Goal: Information Seeking & Learning: Learn about a topic

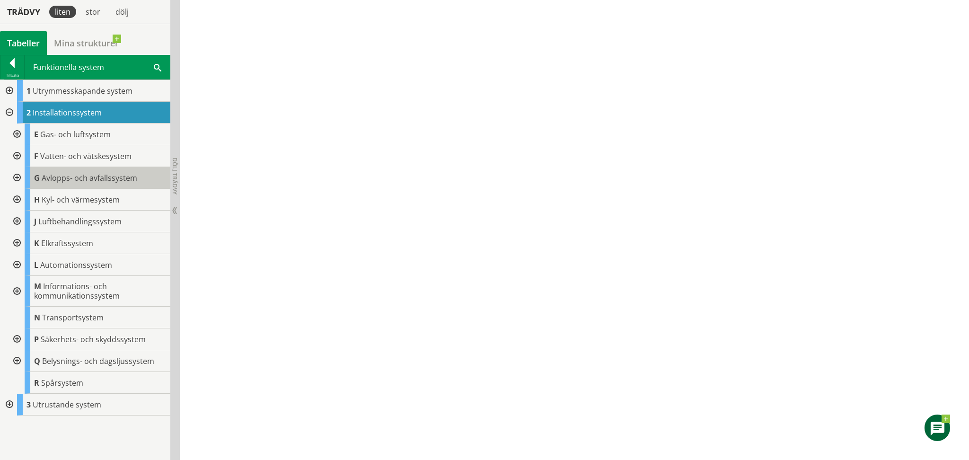
scroll to position [361, 0]
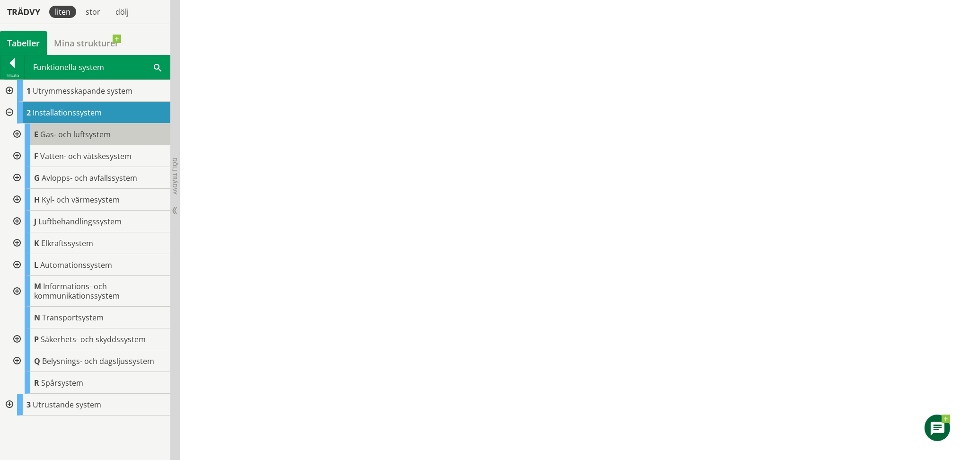
click at [74, 133] on span "Gas- och luftsystem" at bounding box center [75, 134] width 71 height 10
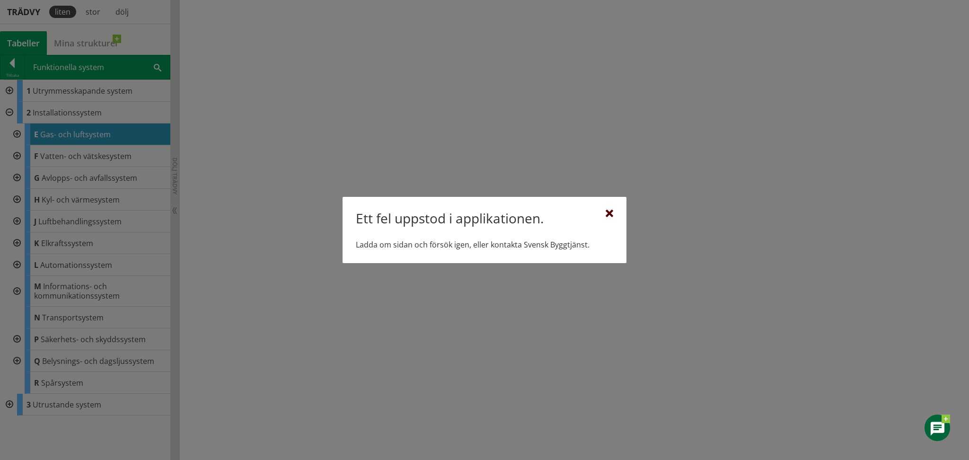
click at [609, 212] on div at bounding box center [610, 214] width 8 height 8
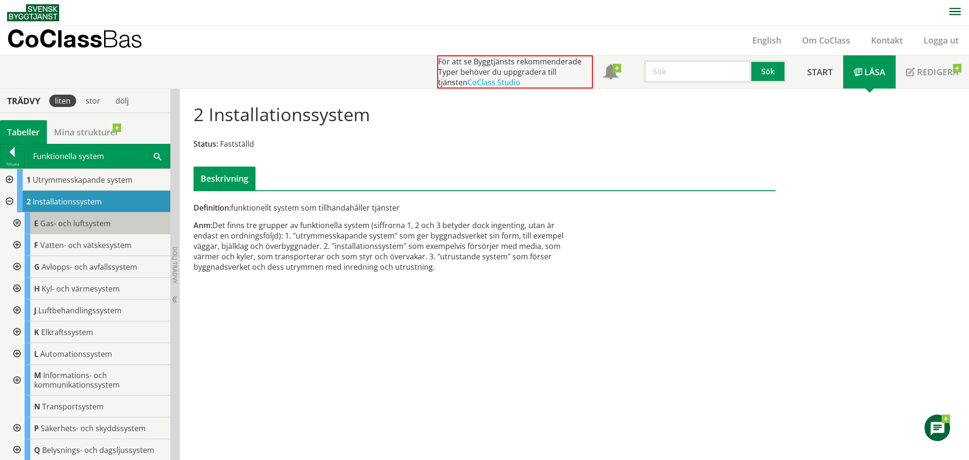
click at [71, 218] on span "Gas- och luftsystem" at bounding box center [75, 223] width 71 height 10
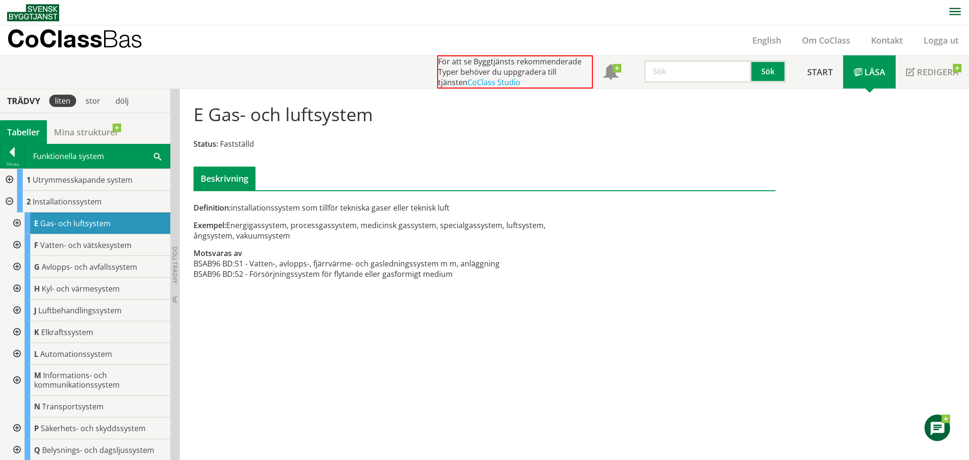
click at [17, 224] on div at bounding box center [16, 223] width 17 height 22
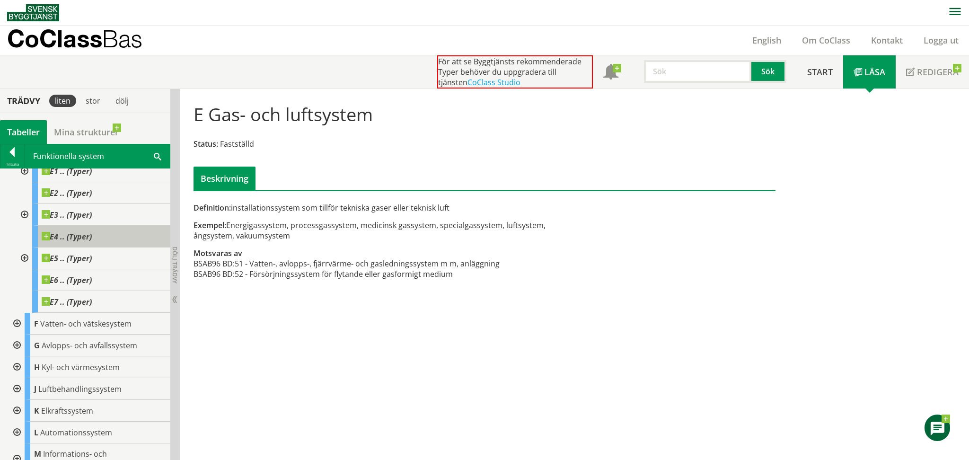
scroll to position [18, 0]
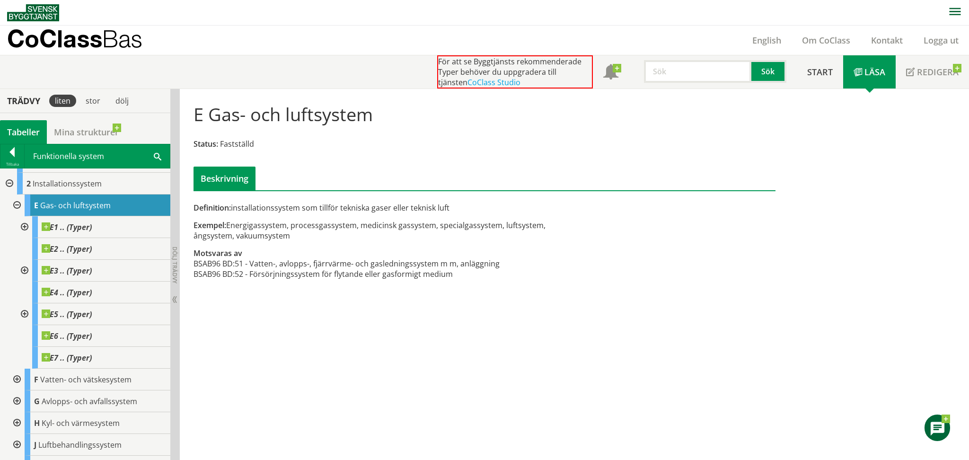
click at [22, 227] on div at bounding box center [23, 227] width 17 height 22
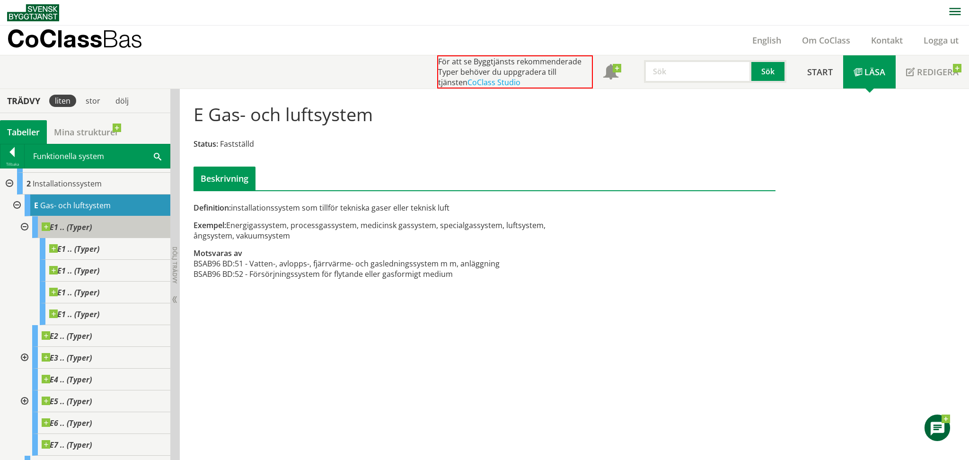
click at [89, 226] on span "E1 .. (Typer)" at bounding box center [67, 226] width 50 height 9
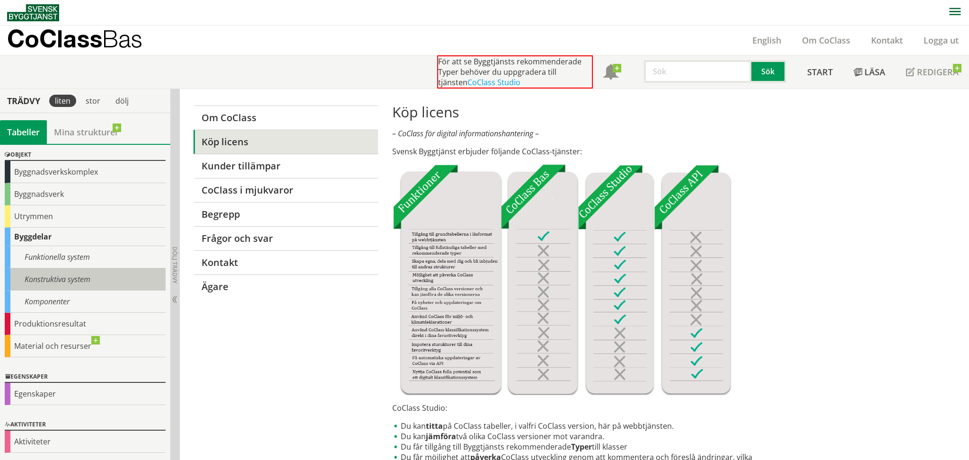
scroll to position [31, 0]
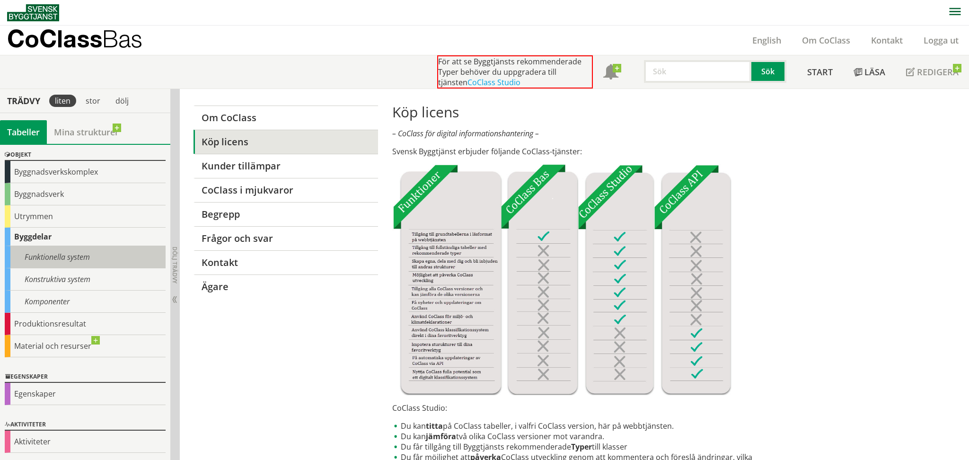
click at [43, 255] on div "Funktionella system" at bounding box center [85, 257] width 161 height 22
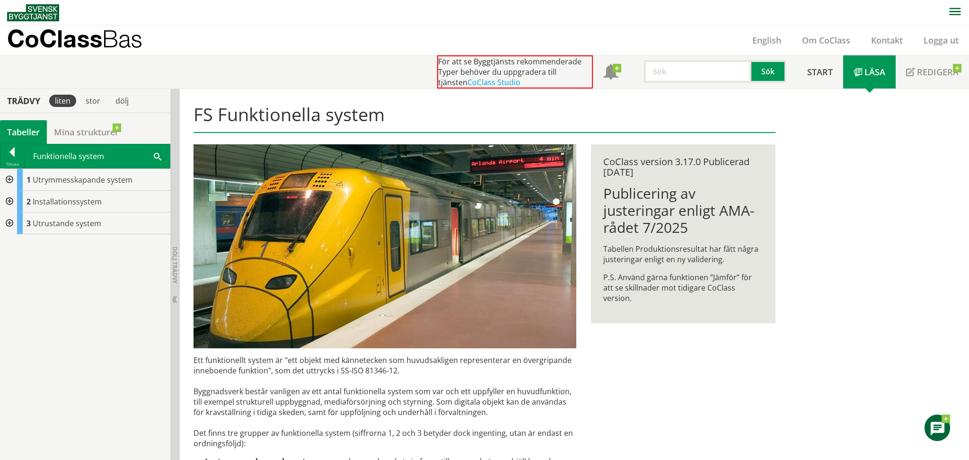
click at [9, 177] on div at bounding box center [8, 180] width 17 height 22
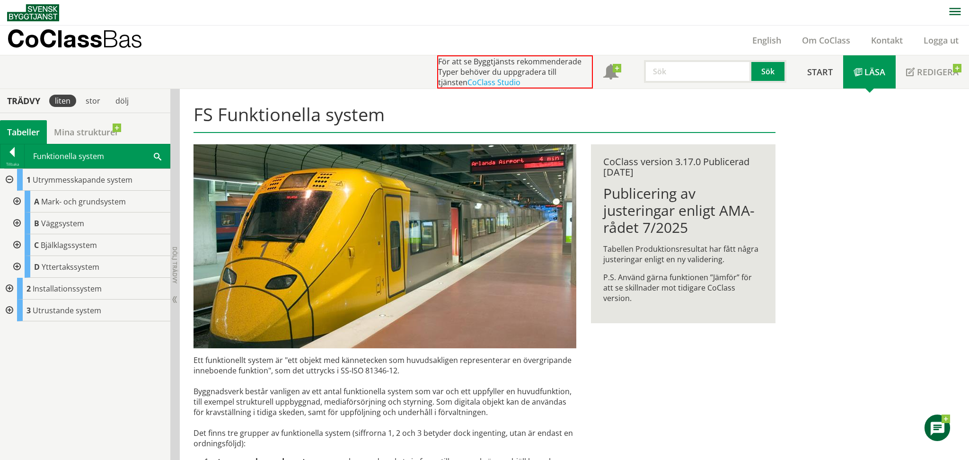
click at [9, 177] on div at bounding box center [8, 180] width 17 height 22
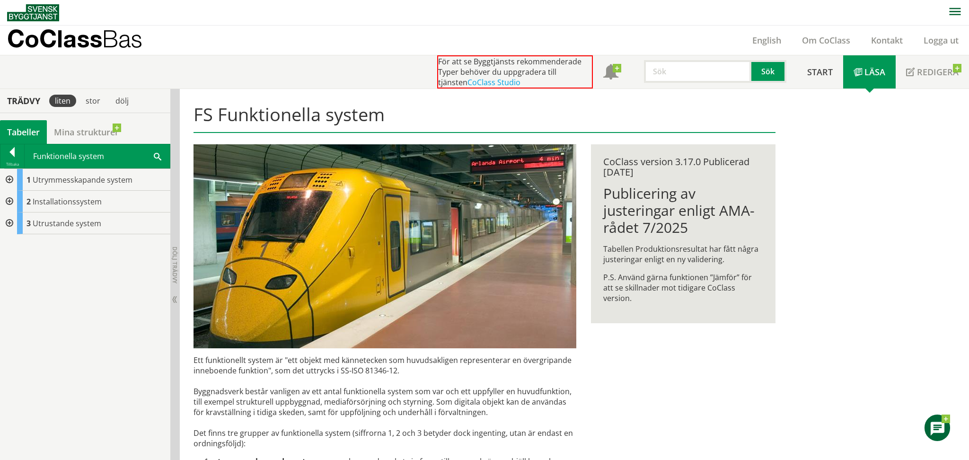
click at [11, 200] on div at bounding box center [8, 202] width 17 height 22
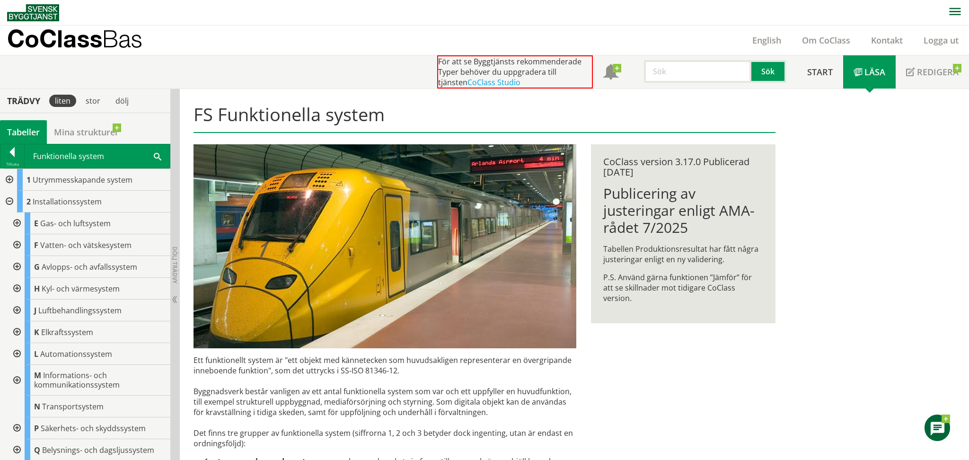
click at [18, 223] on div at bounding box center [16, 223] width 17 height 22
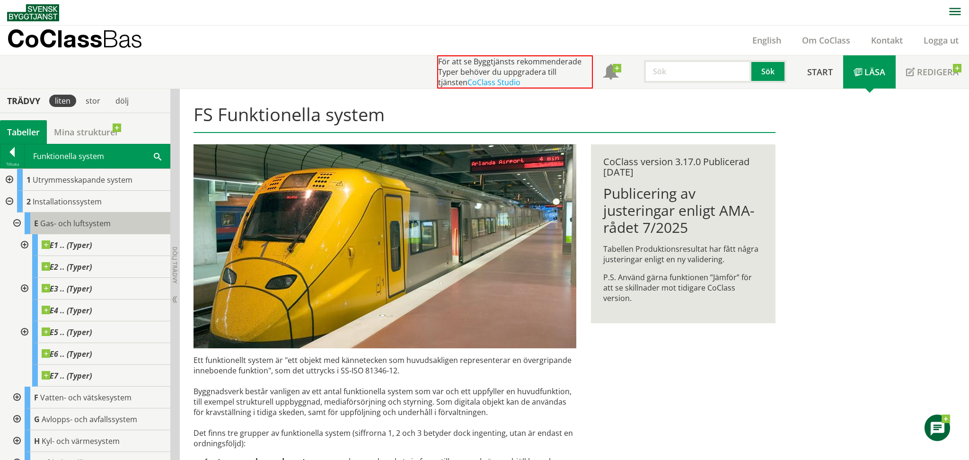
click at [73, 221] on span "Gas- och luftsystem" at bounding box center [75, 223] width 71 height 10
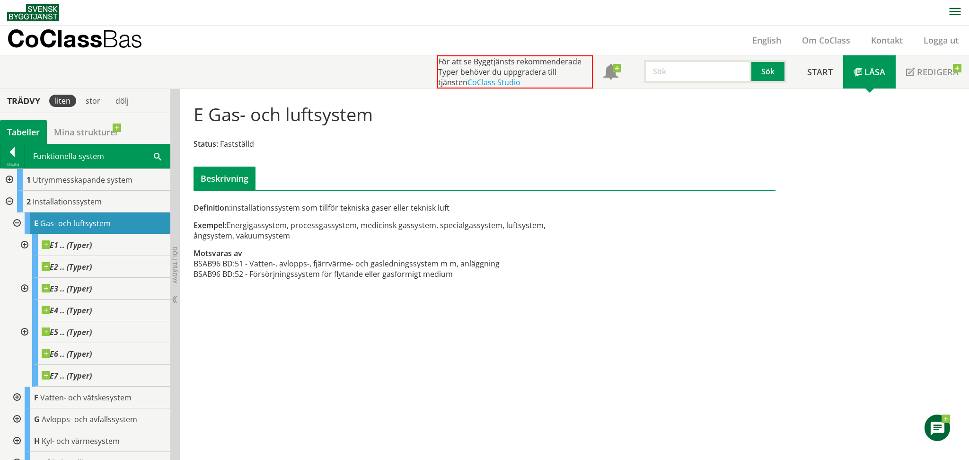
click at [23, 244] on div at bounding box center [23, 245] width 17 height 22
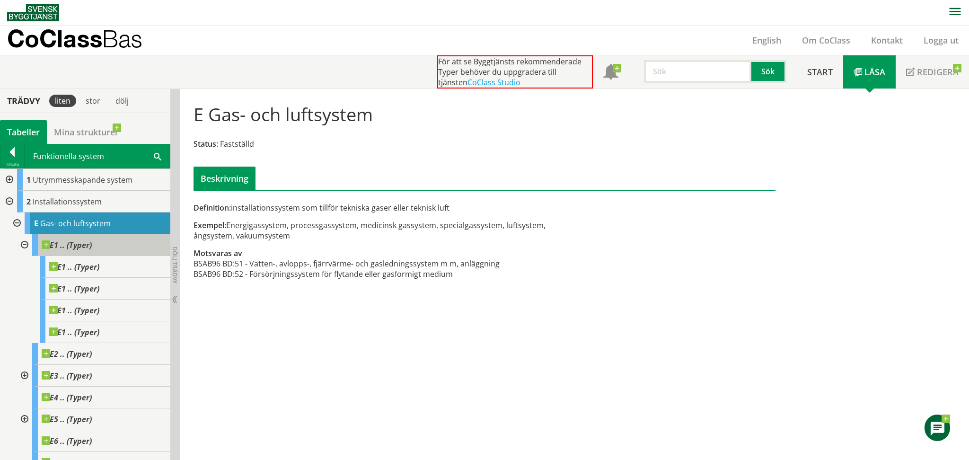
click at [81, 247] on span "E1 .. (Typer)" at bounding box center [67, 244] width 50 height 9
click at [92, 240] on span at bounding box center [92, 240] width 0 height 0
click at [17, 223] on div at bounding box center [16, 223] width 17 height 22
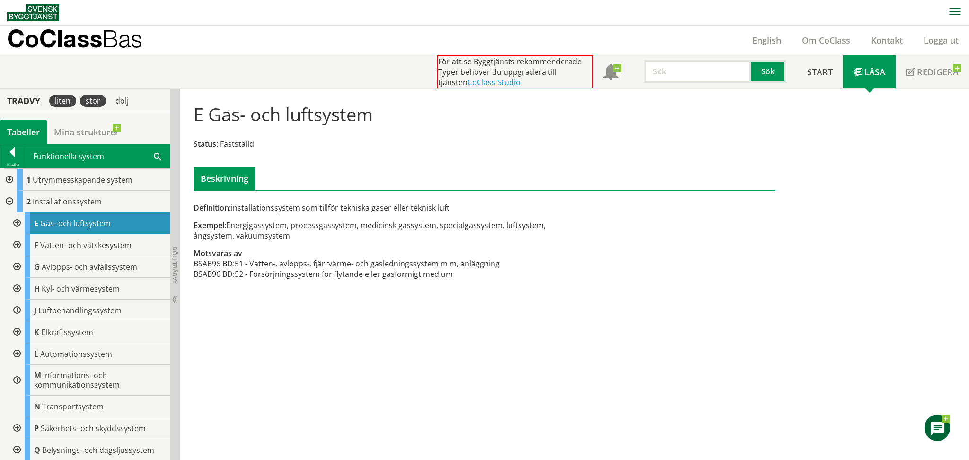
click at [94, 103] on div "stor" at bounding box center [93, 101] width 26 height 12
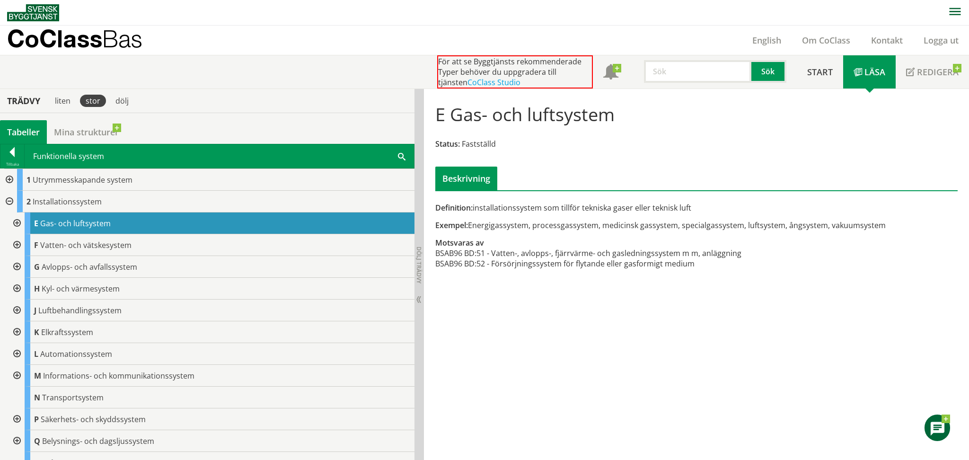
scroll to position [0, 0]
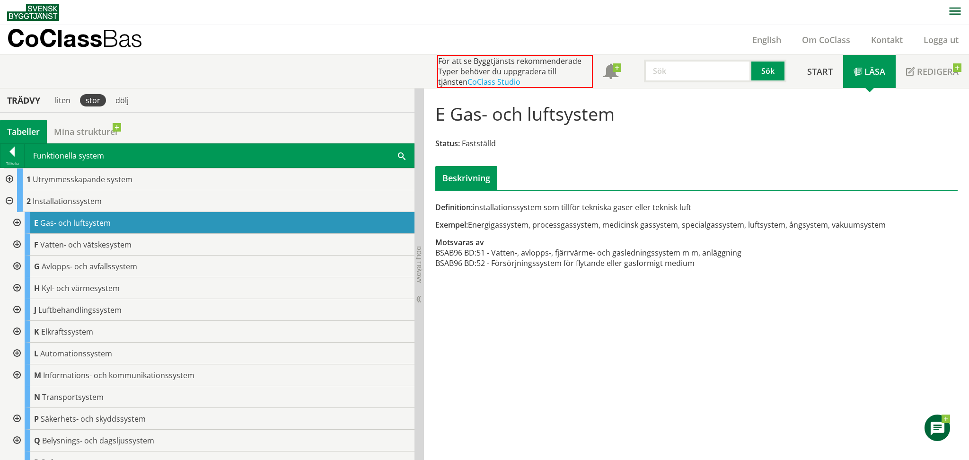
click at [17, 277] on div at bounding box center [16, 288] width 17 height 22
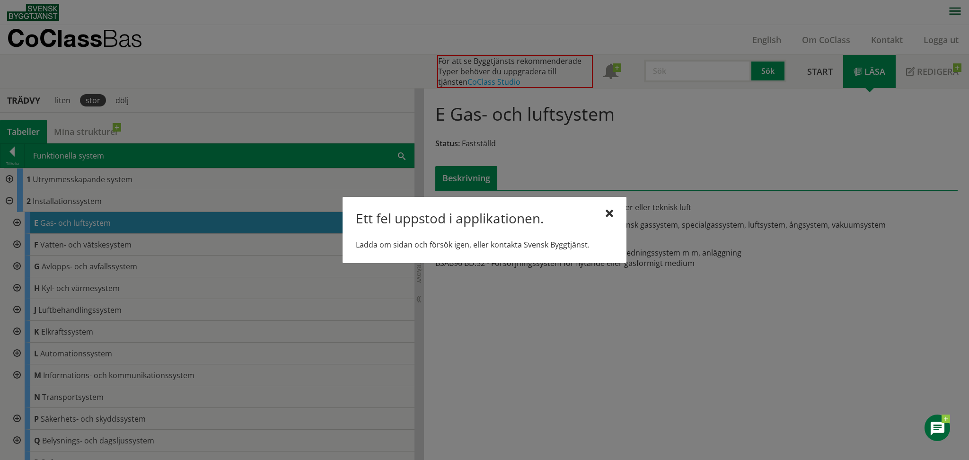
click at [18, 269] on div at bounding box center [484, 230] width 969 height 460
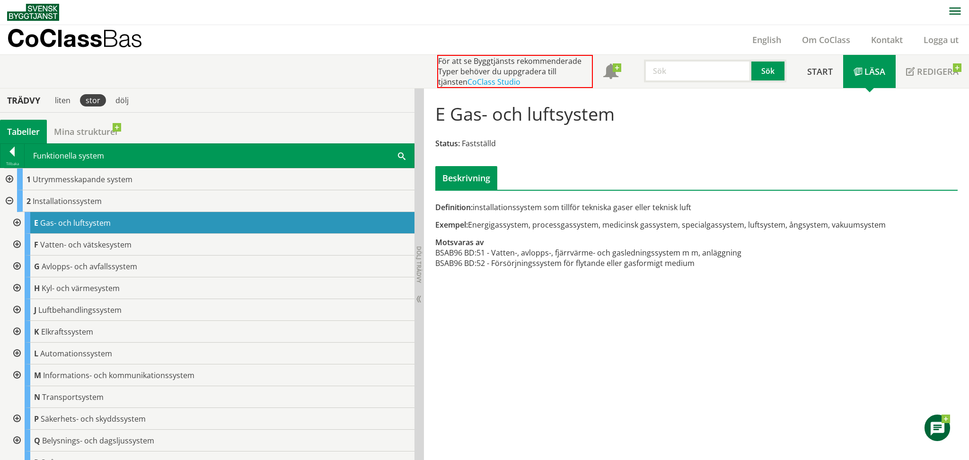
click at [16, 277] on div at bounding box center [16, 288] width 17 height 22
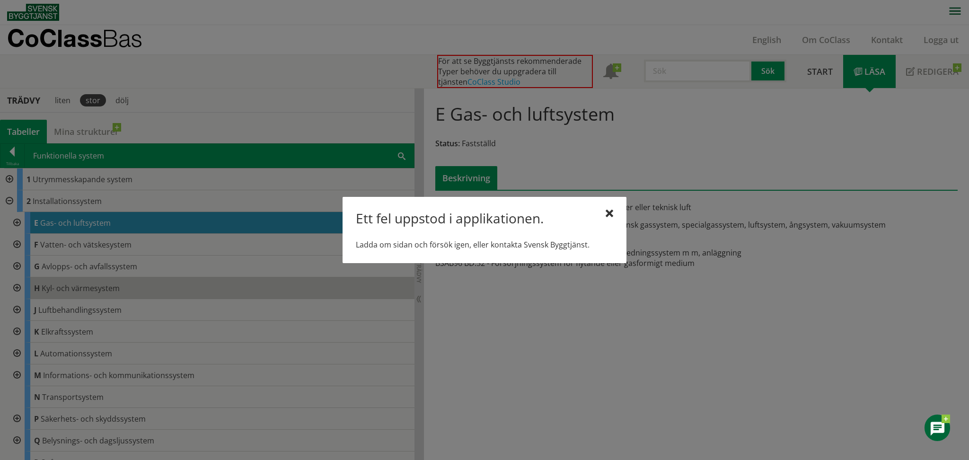
click at [54, 267] on div at bounding box center [484, 230] width 969 height 460
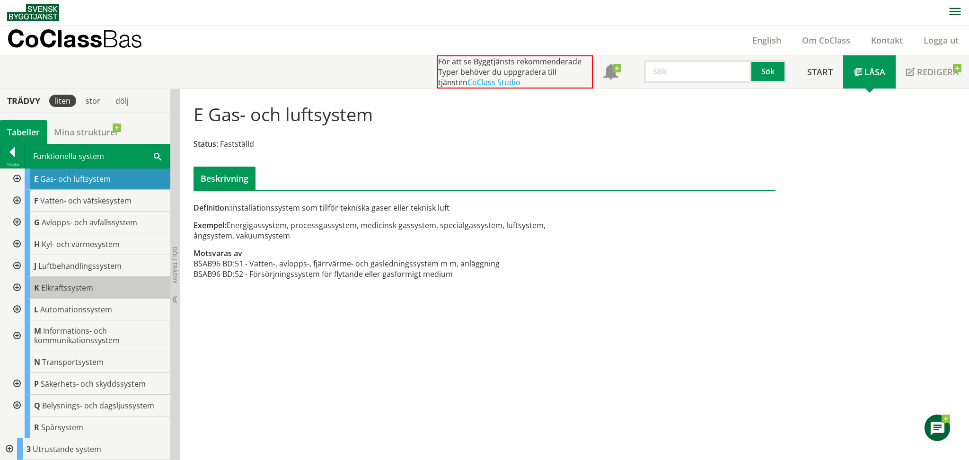
scroll to position [44, 0]
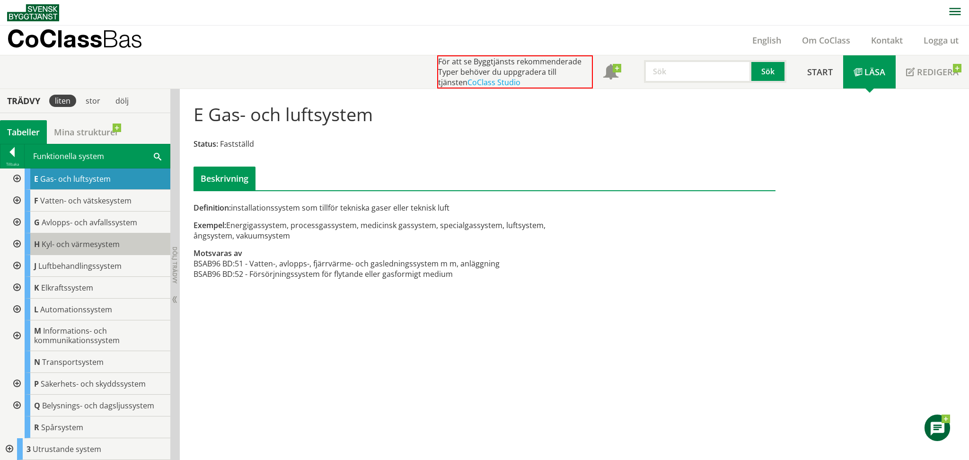
click at [63, 241] on span "Kyl- och värmesystem" at bounding box center [81, 244] width 78 height 10
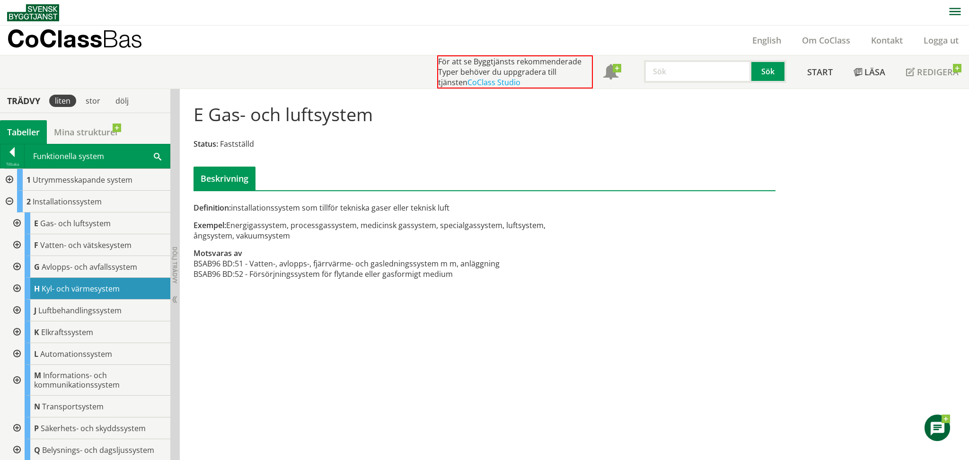
scroll to position [0, 0]
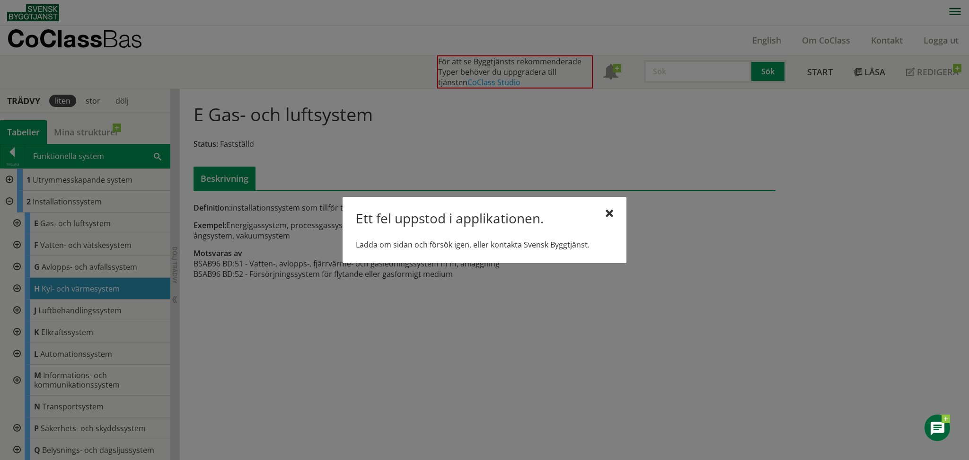
click at [18, 310] on div at bounding box center [484, 230] width 969 height 460
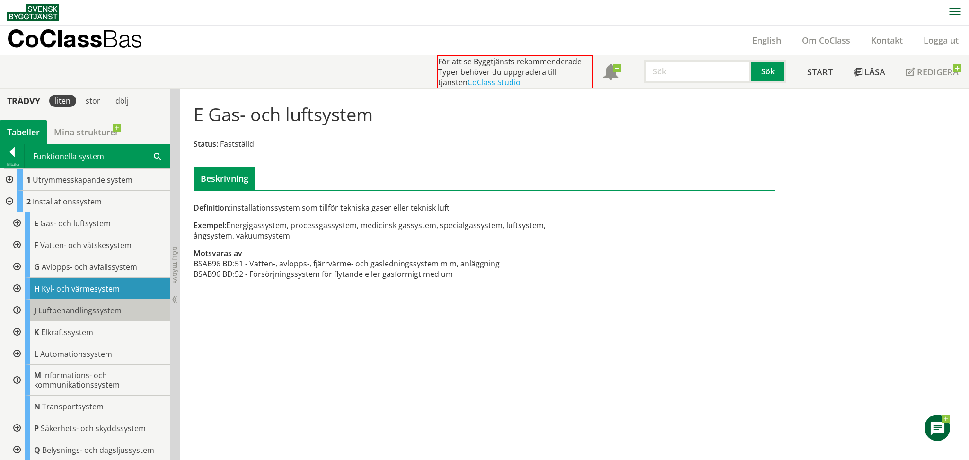
click at [69, 309] on span "Luftbehandlingssystem" at bounding box center [79, 310] width 83 height 10
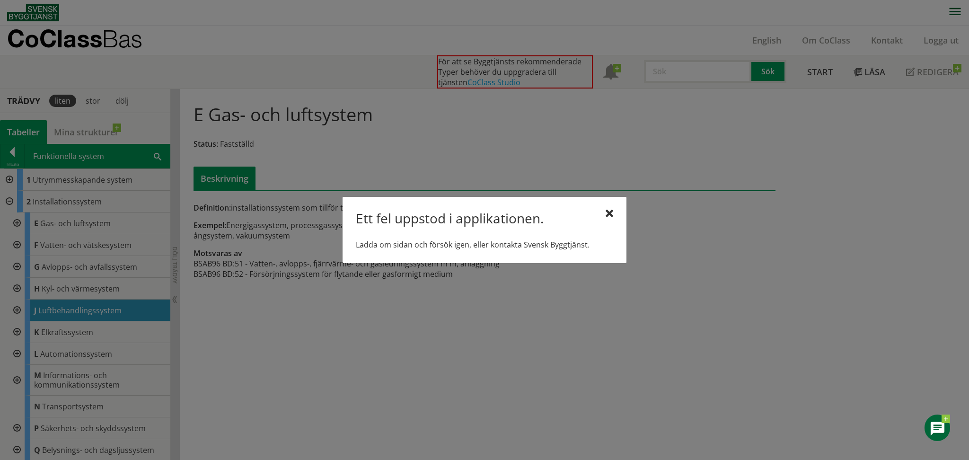
click at [68, 309] on div at bounding box center [484, 230] width 969 height 460
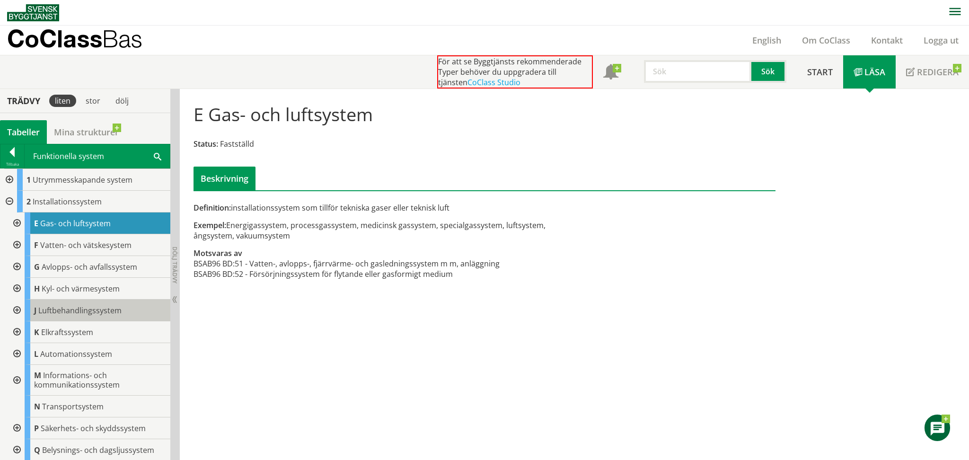
click at [73, 305] on span "Luftbehandlingssystem" at bounding box center [79, 310] width 83 height 10
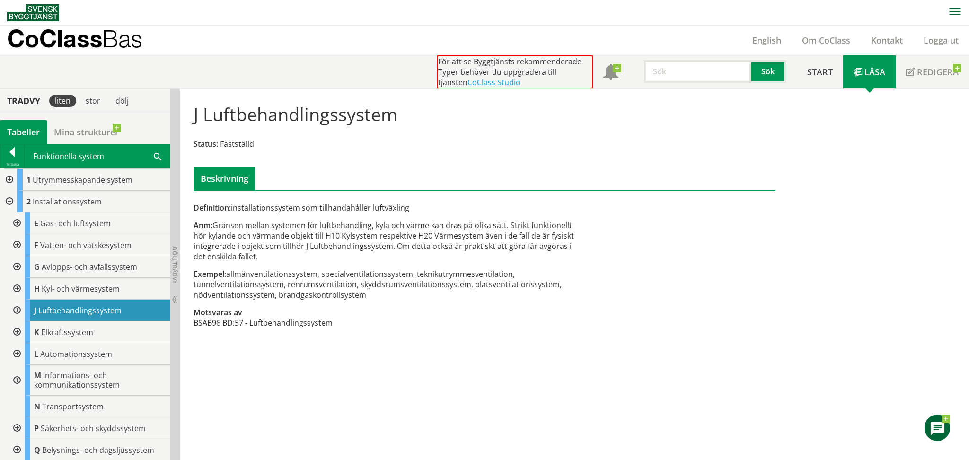
click at [16, 308] on div at bounding box center [16, 311] width 17 height 22
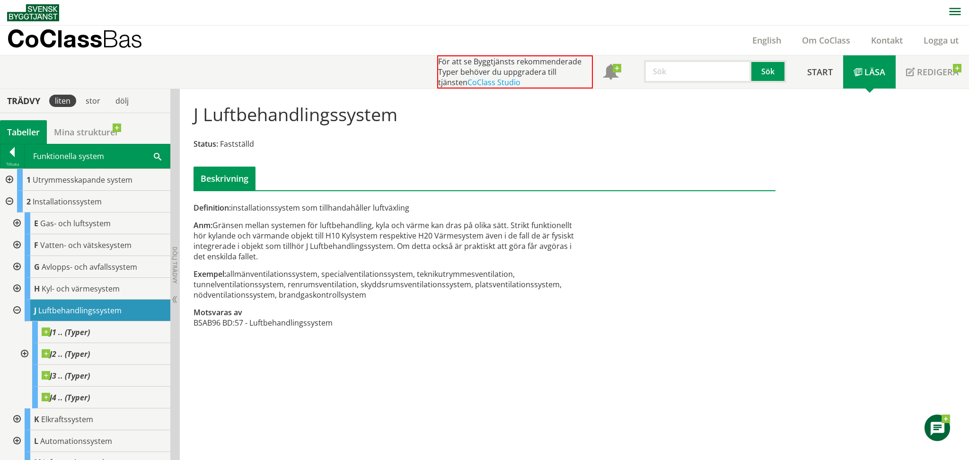
click at [17, 309] on div at bounding box center [16, 311] width 17 height 22
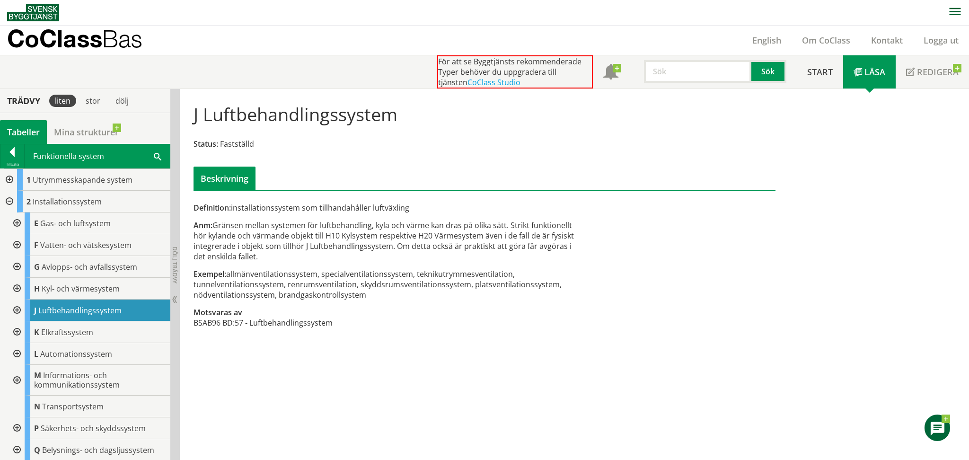
click at [8, 200] on div at bounding box center [8, 202] width 17 height 22
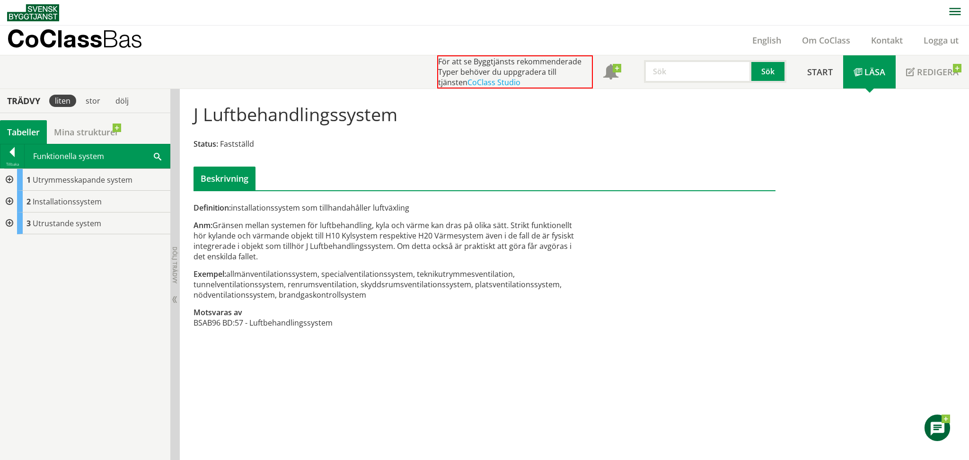
click at [9, 221] on div at bounding box center [8, 223] width 17 height 22
click at [10, 196] on div at bounding box center [8, 202] width 17 height 22
